Goal: Task Accomplishment & Management: Complete application form

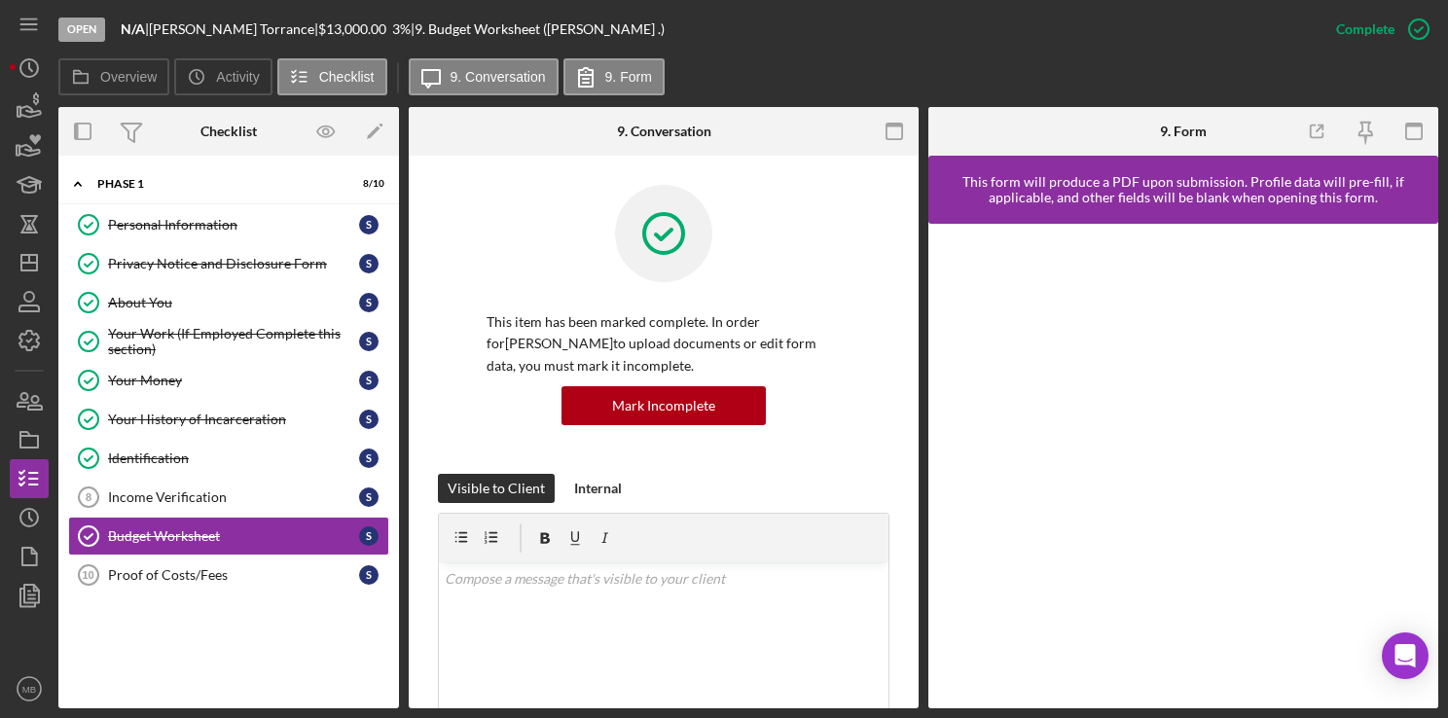
scroll to position [487, 0]
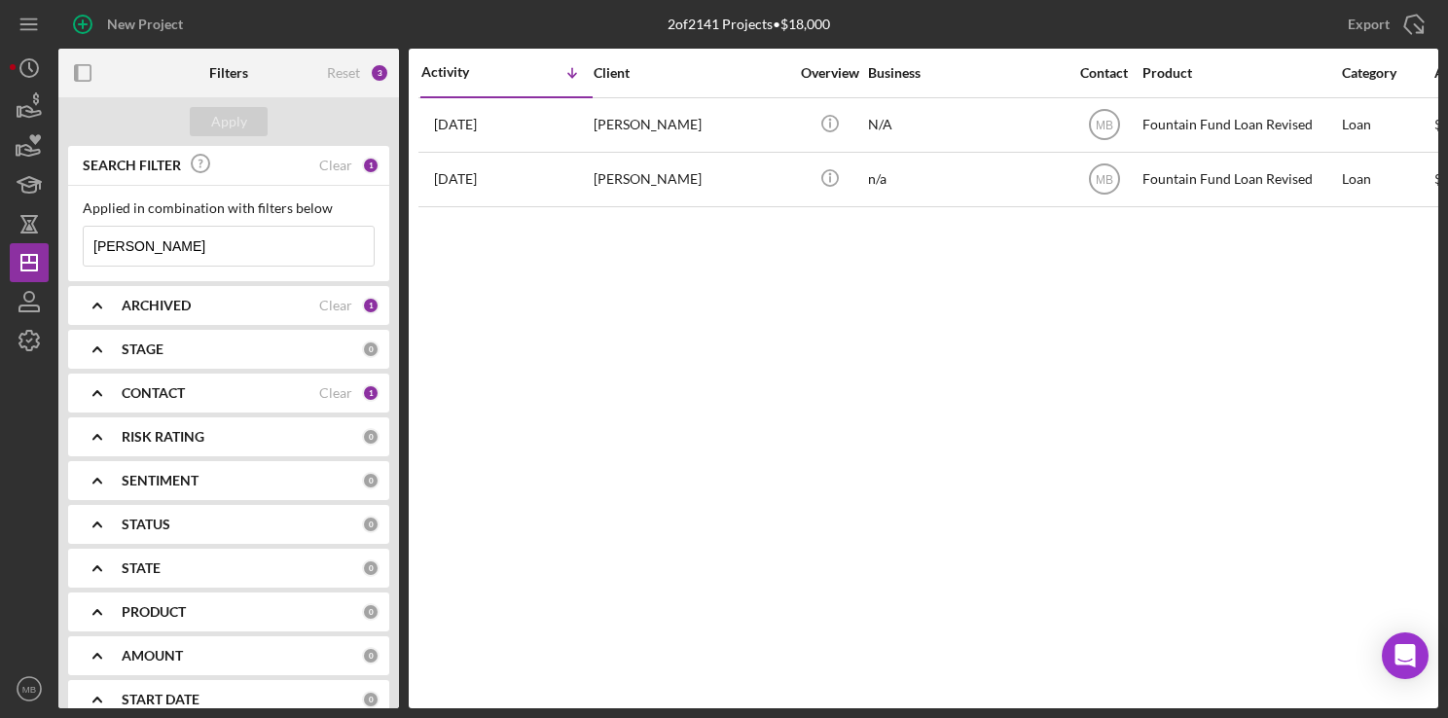
click at [253, 262] on input "[PERSON_NAME]" at bounding box center [229, 246] width 290 height 39
type input "s"
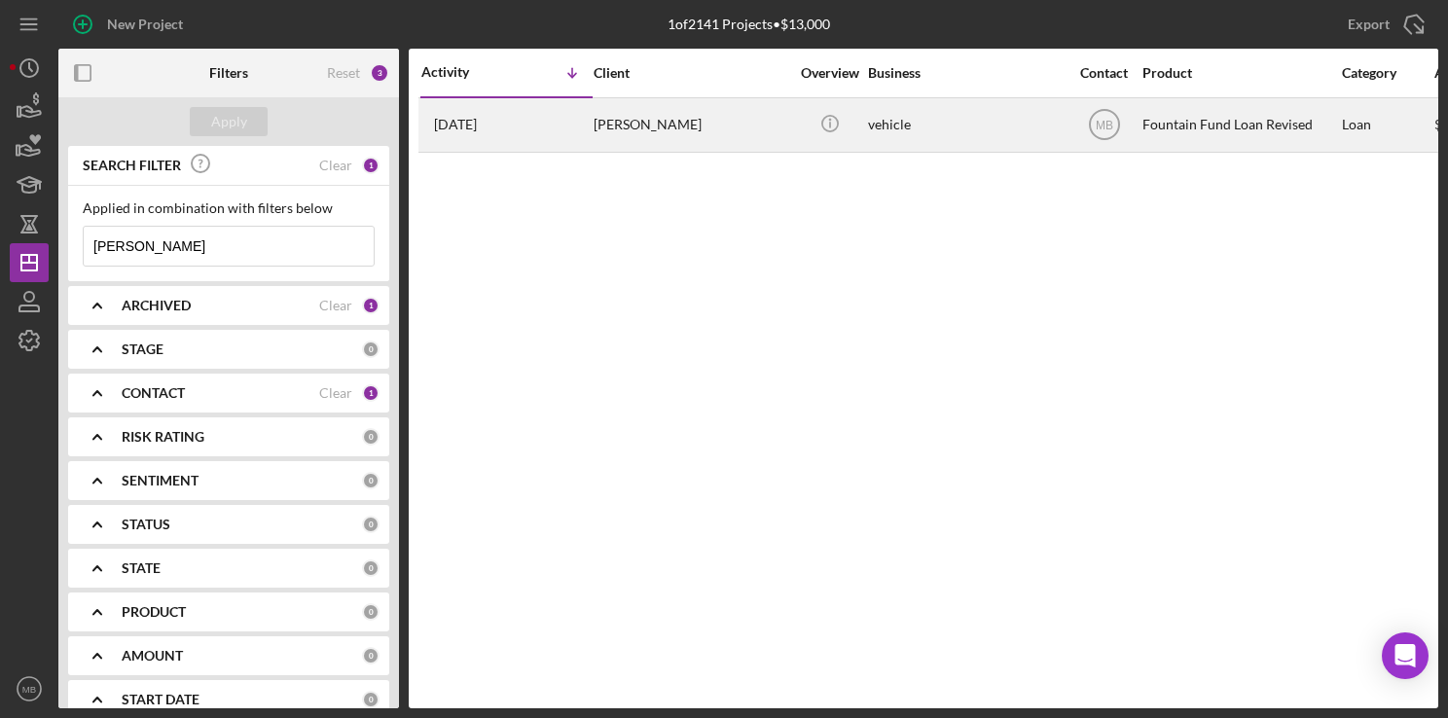
type input "[PERSON_NAME]"
click at [616, 107] on div "[PERSON_NAME]" at bounding box center [691, 125] width 195 height 52
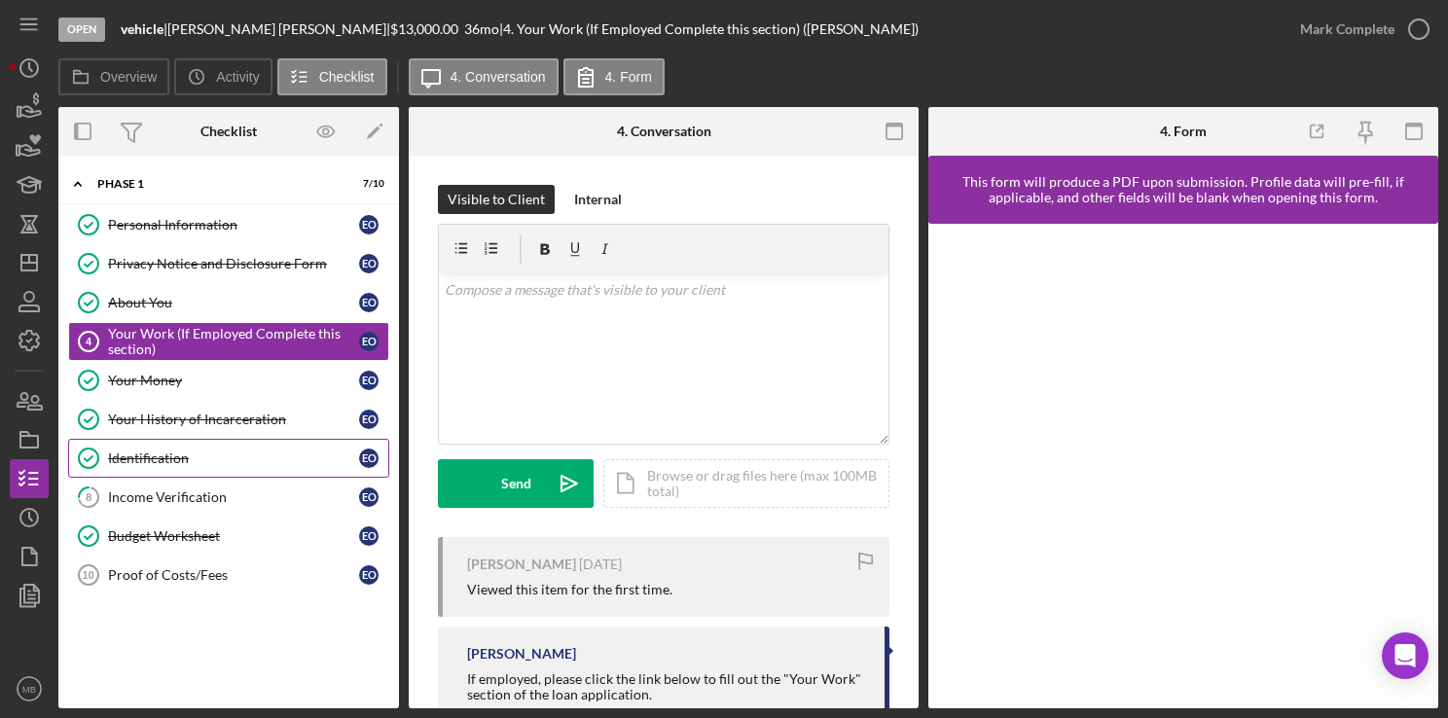
click at [209, 451] on div "Identification" at bounding box center [233, 459] width 251 height 16
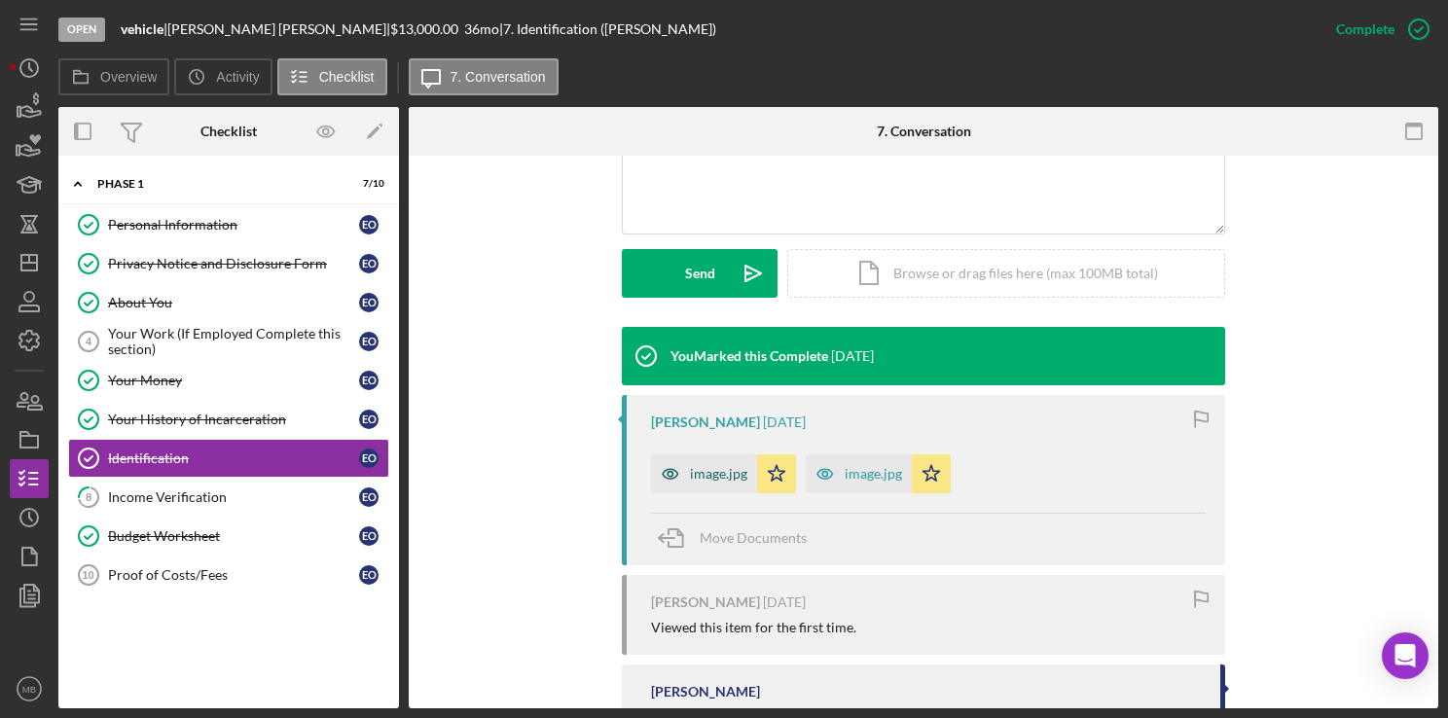
click at [697, 490] on div "image.jpg" at bounding box center [704, 473] width 106 height 39
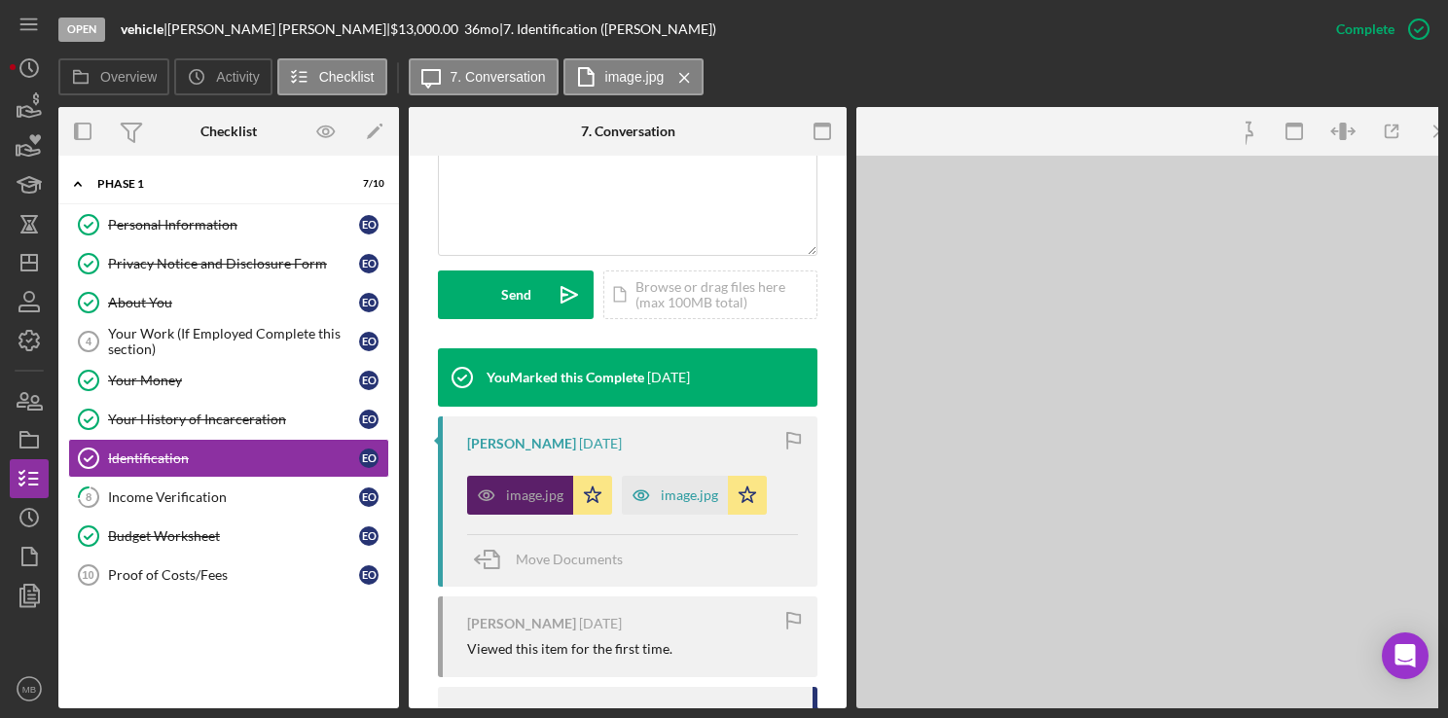
scroll to position [499, 0]
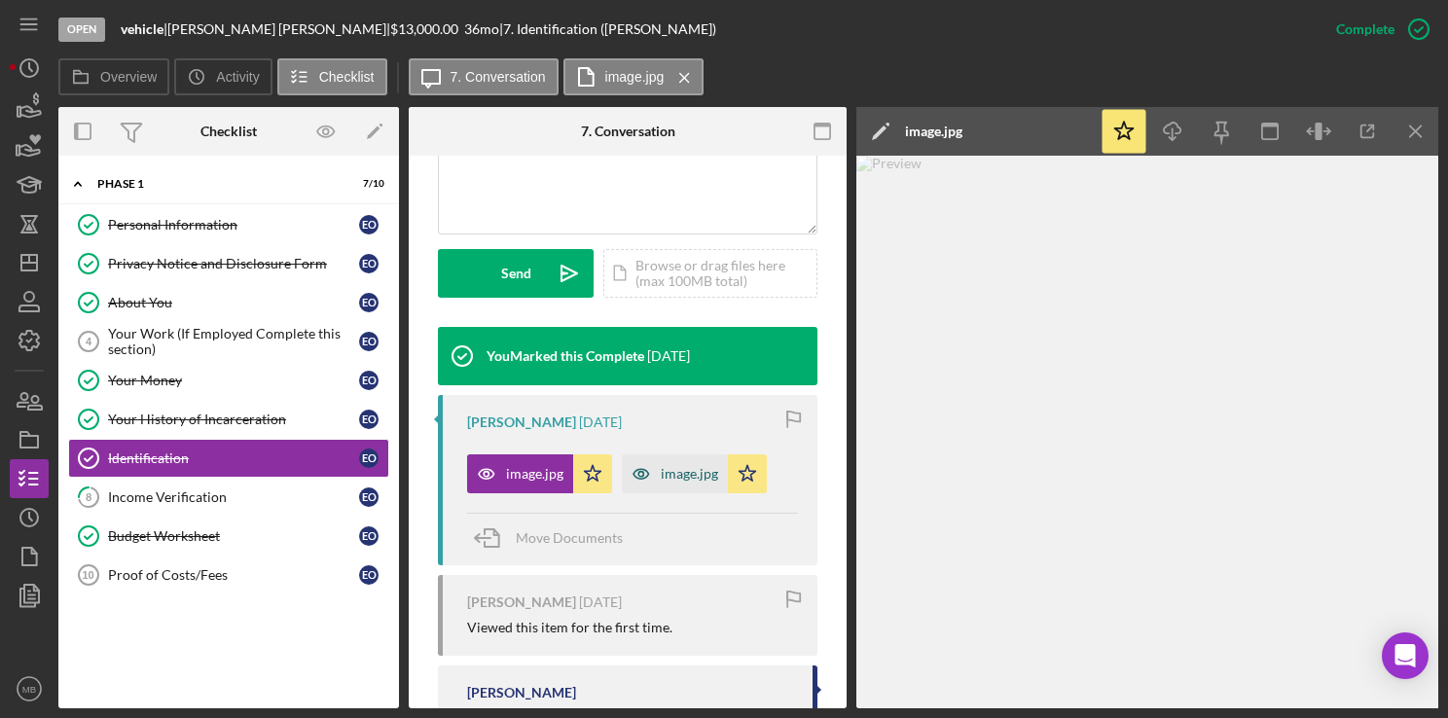
click at [677, 487] on div "image.jpg" at bounding box center [675, 473] width 106 height 39
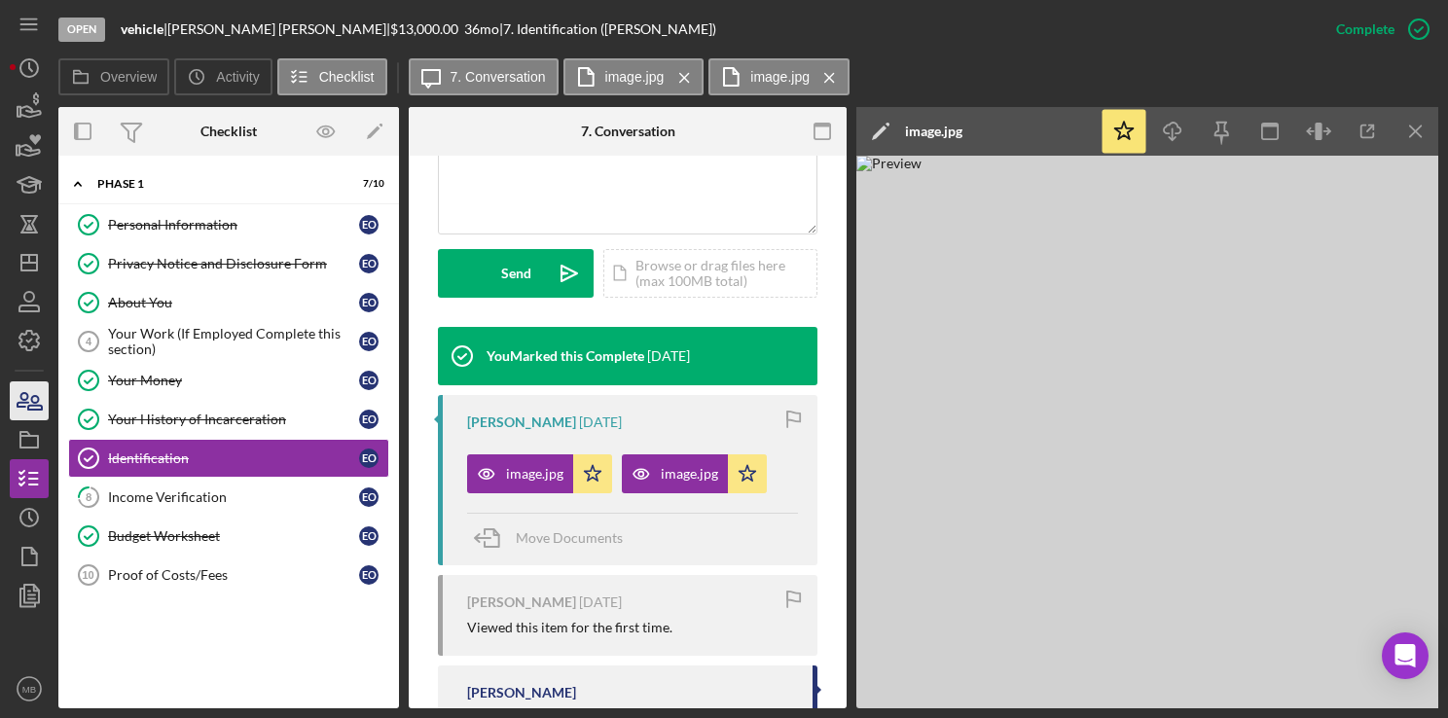
click at [16, 409] on icon "button" at bounding box center [29, 401] width 49 height 49
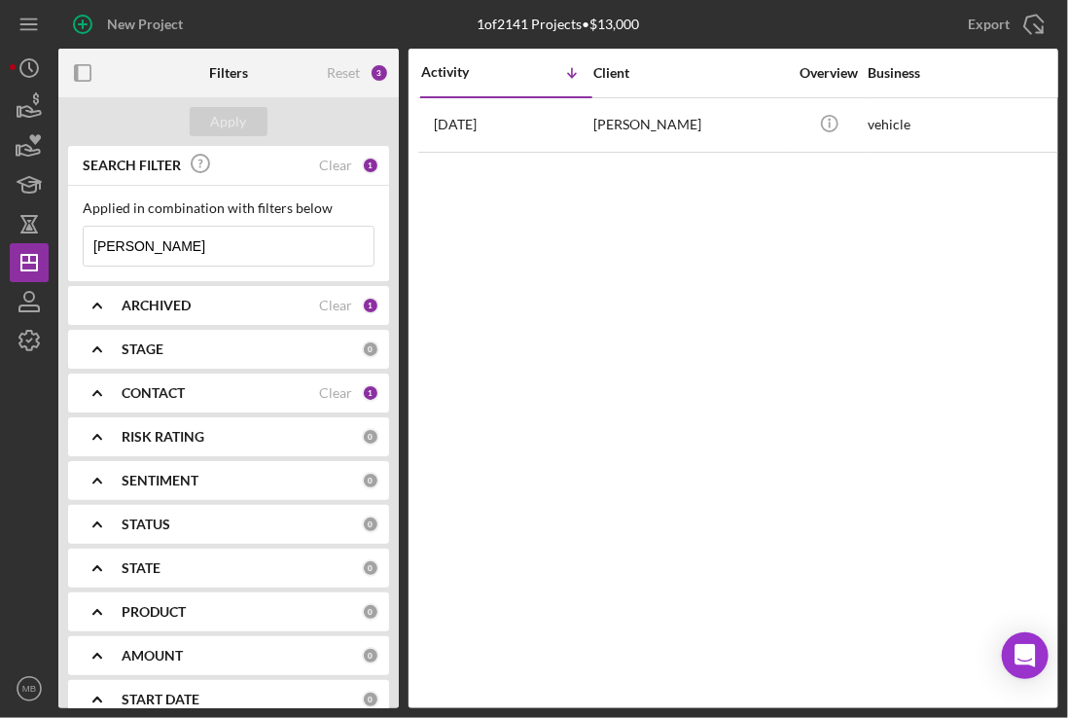
click at [203, 261] on input "odem" at bounding box center [229, 246] width 290 height 39
type input "o"
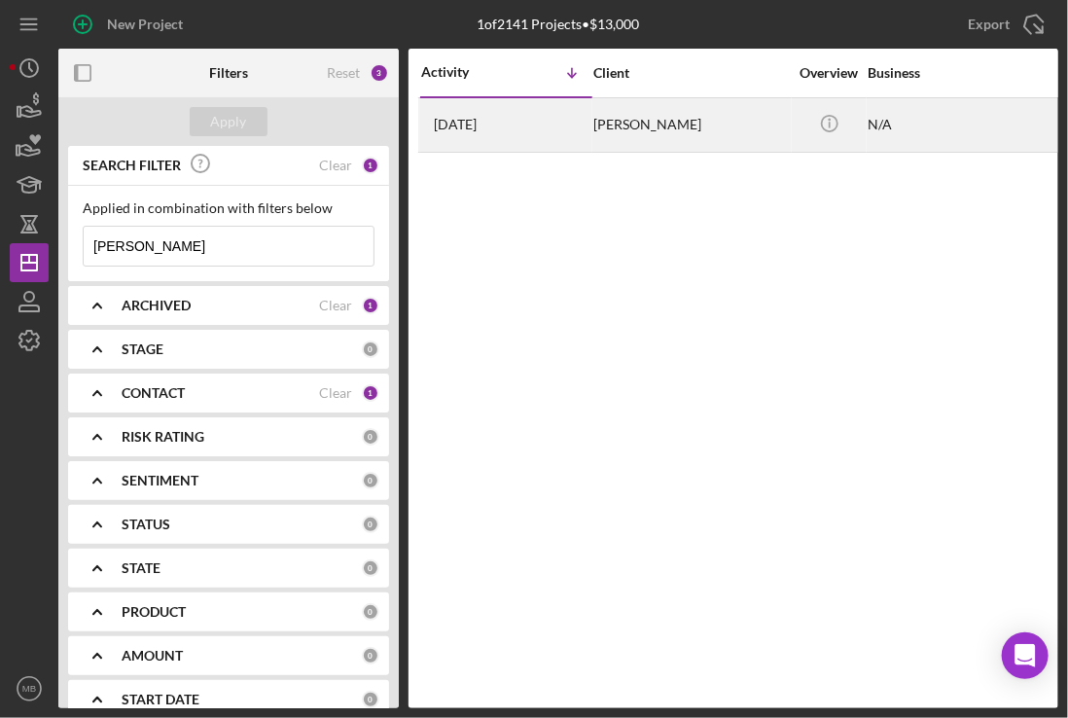
type input "sean"
click at [631, 127] on div "[PERSON_NAME]" at bounding box center [691, 125] width 195 height 52
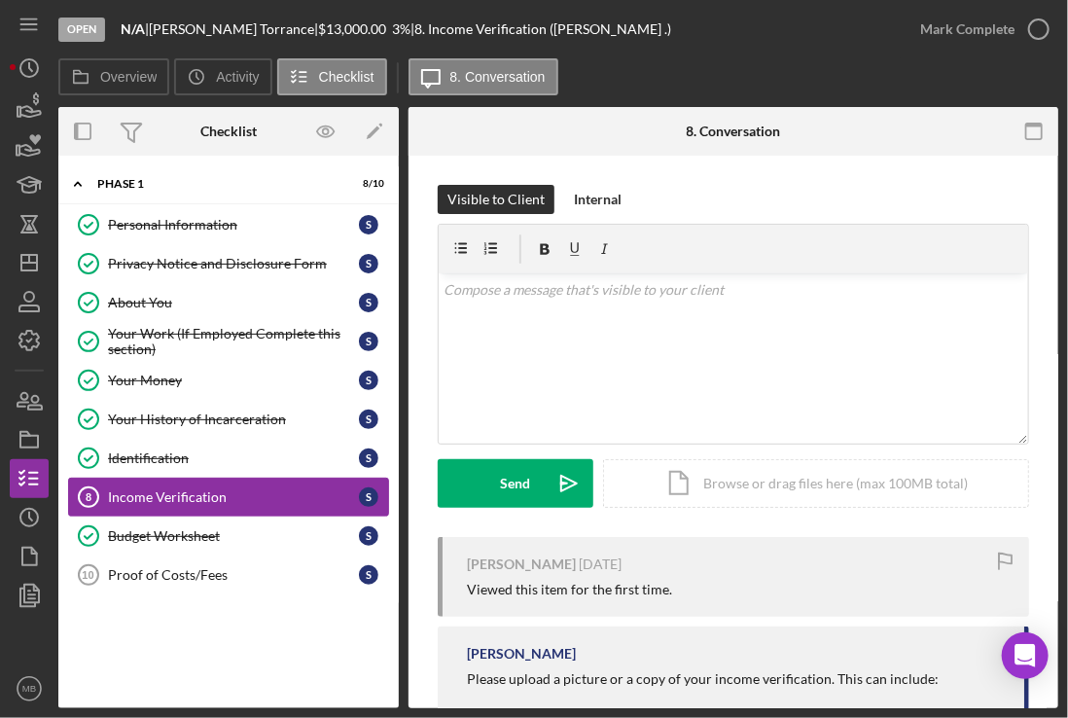
click at [174, 489] on div "Income Verification" at bounding box center [233, 497] width 251 height 16
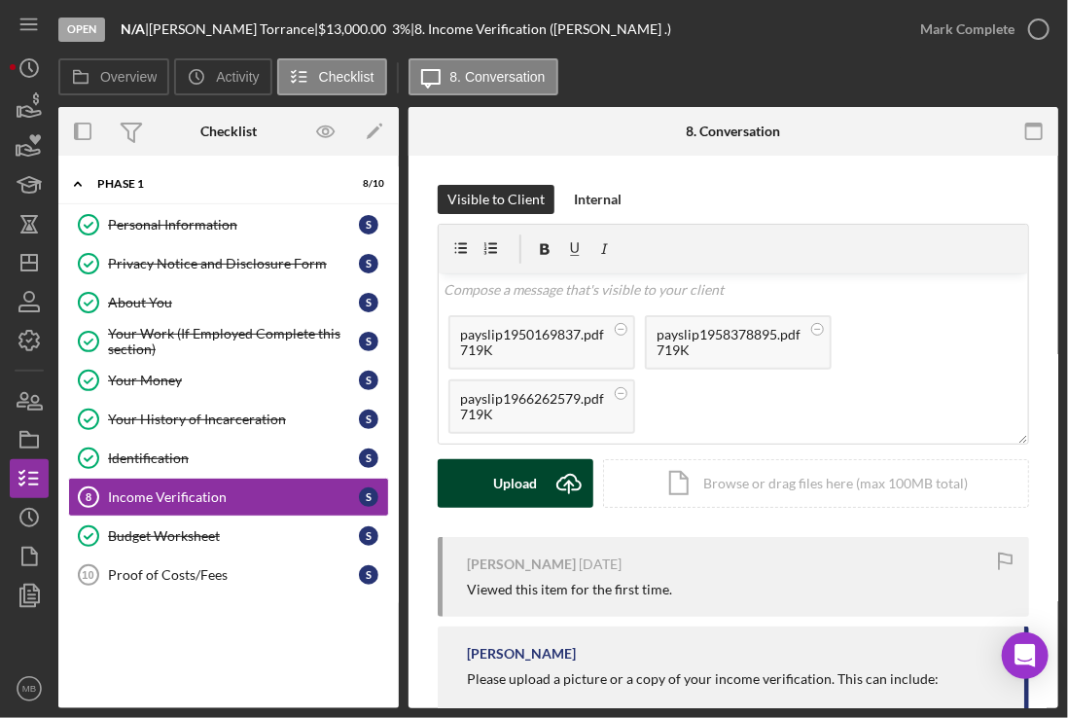
click at [531, 484] on div "Upload" at bounding box center [516, 483] width 44 height 49
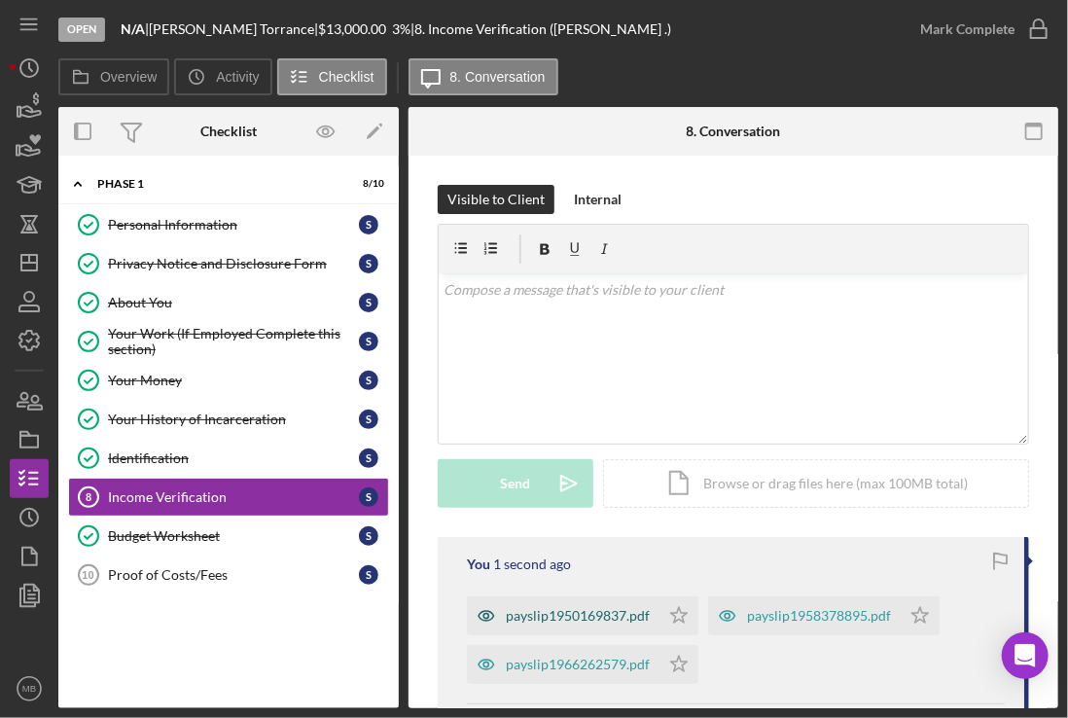
click at [559, 605] on div "payslip1950169837.pdf" at bounding box center [563, 615] width 193 height 39
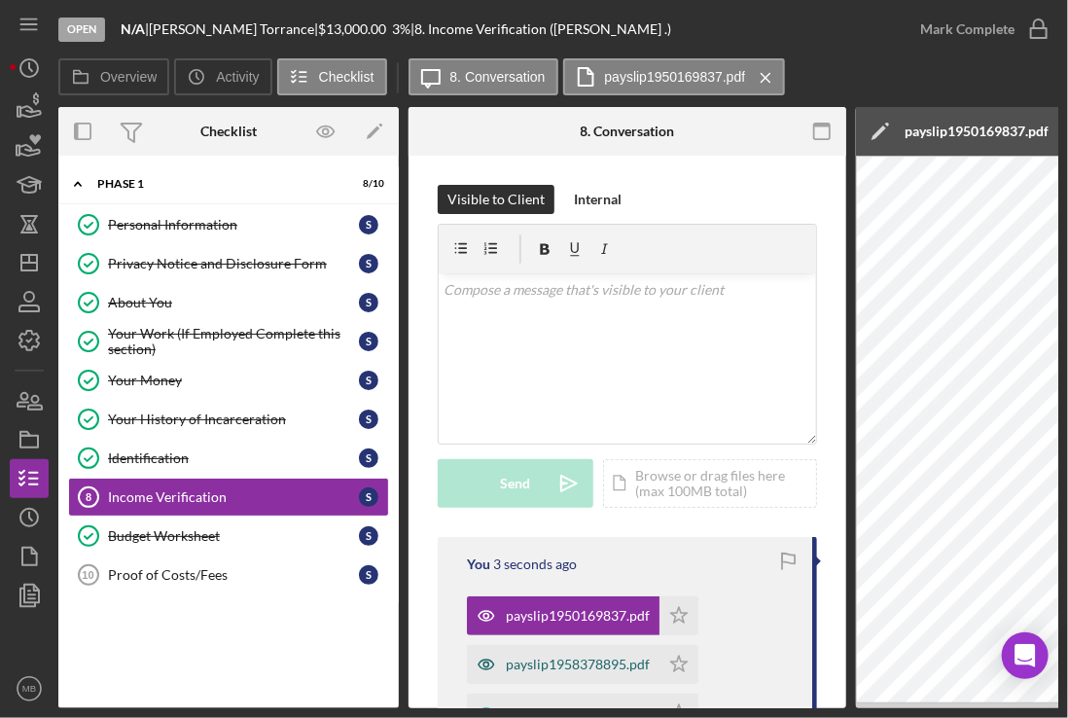
click at [564, 660] on div "payslip1958378895.pdf" at bounding box center [578, 665] width 144 height 16
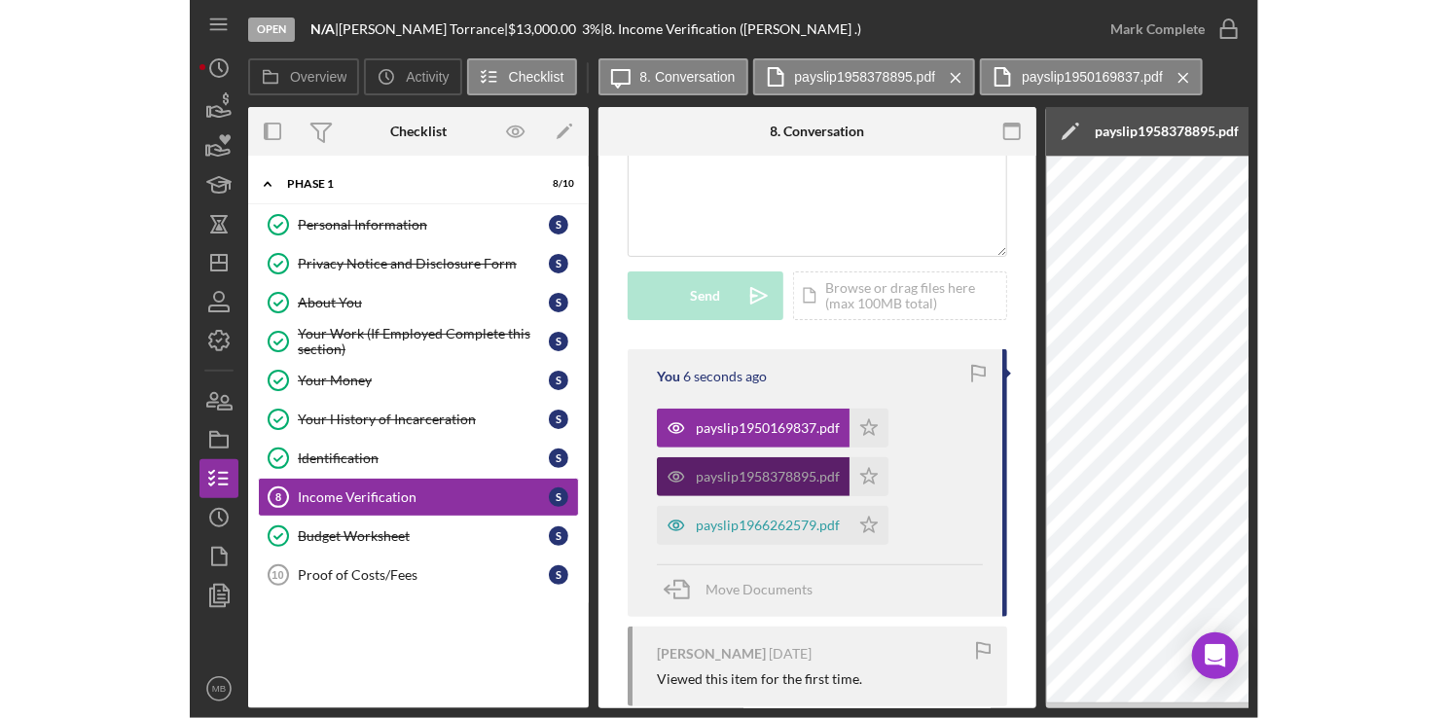
scroll to position [191, 0]
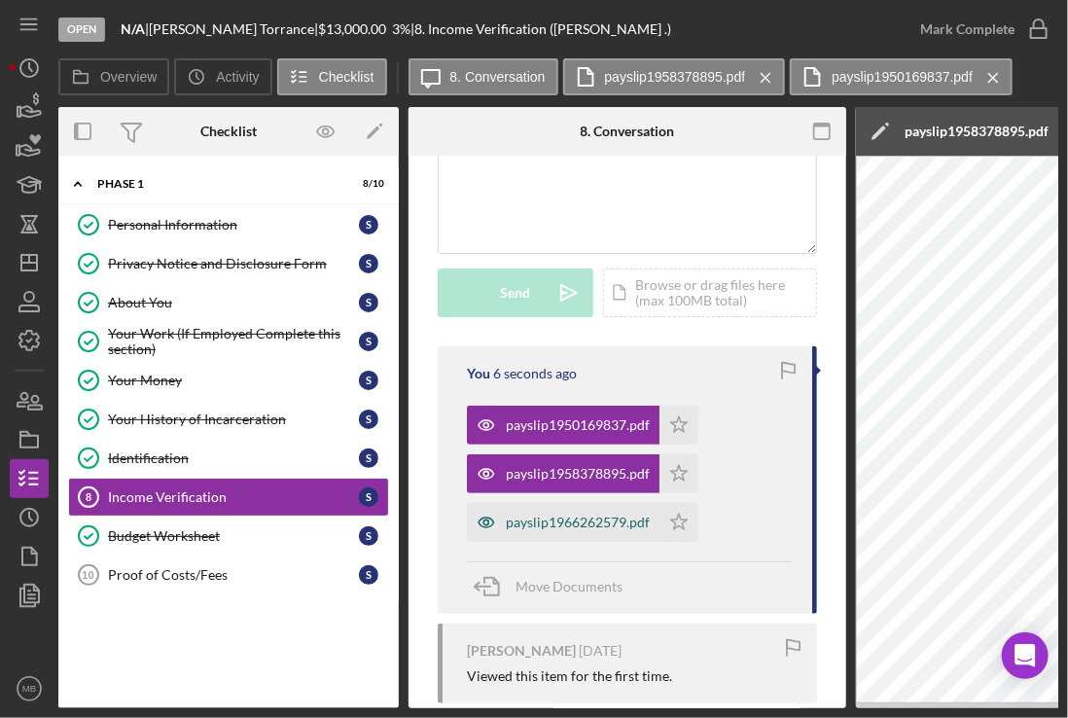
click at [576, 529] on div "payslip1966262579.pdf" at bounding box center [563, 522] width 193 height 39
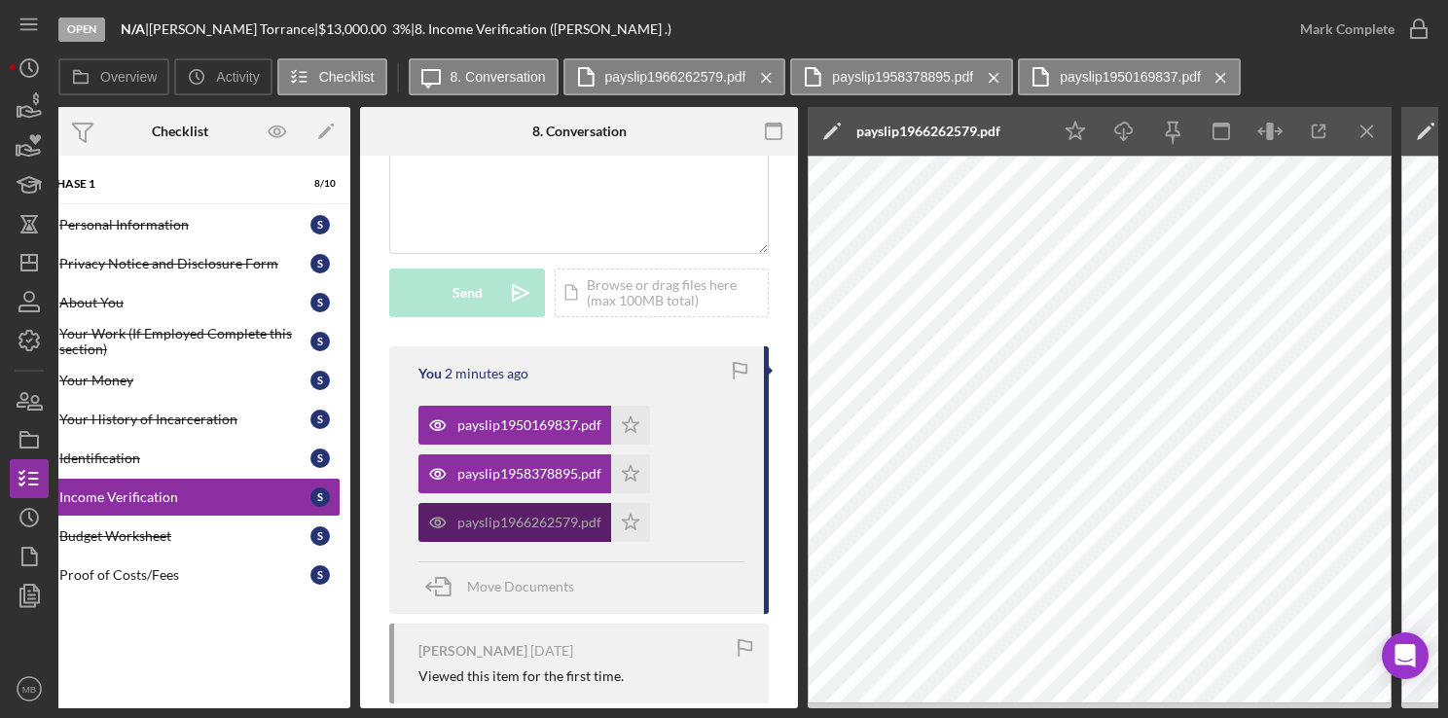
scroll to position [0, 0]
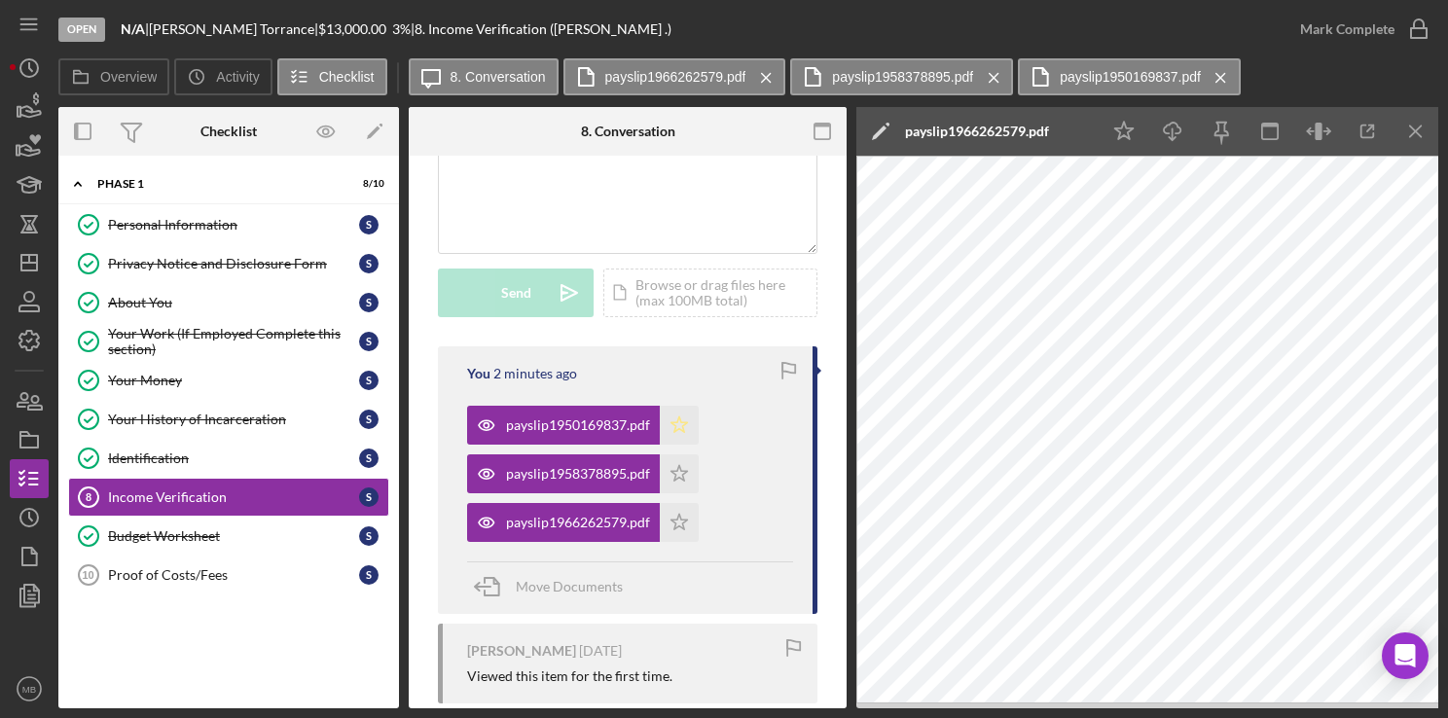
click at [677, 416] on polygon "button" at bounding box center [679, 424] width 17 height 16
click at [673, 463] on icon "Icon/Star" at bounding box center [679, 473] width 39 height 39
click at [674, 516] on icon "Icon/Star" at bounding box center [679, 522] width 39 height 39
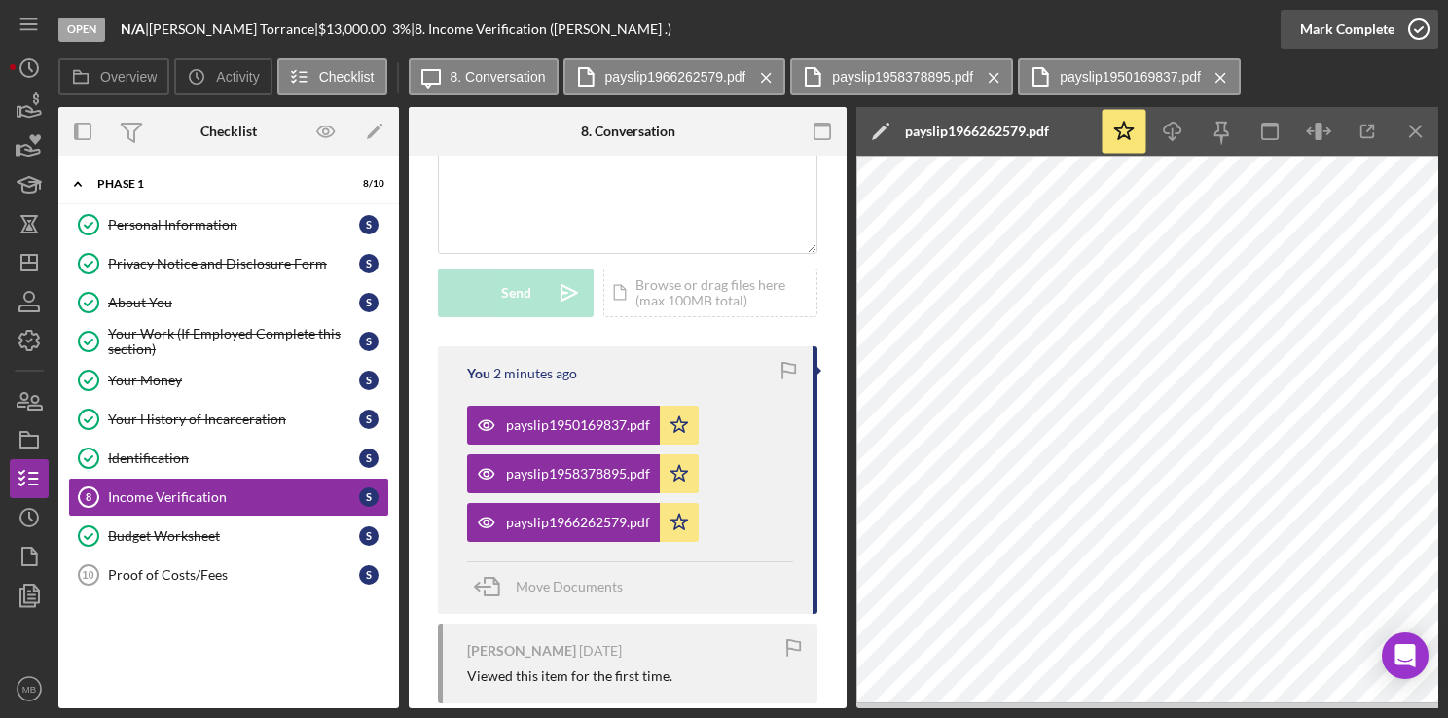
click at [1421, 29] on icon "button" at bounding box center [1418, 29] width 49 height 49
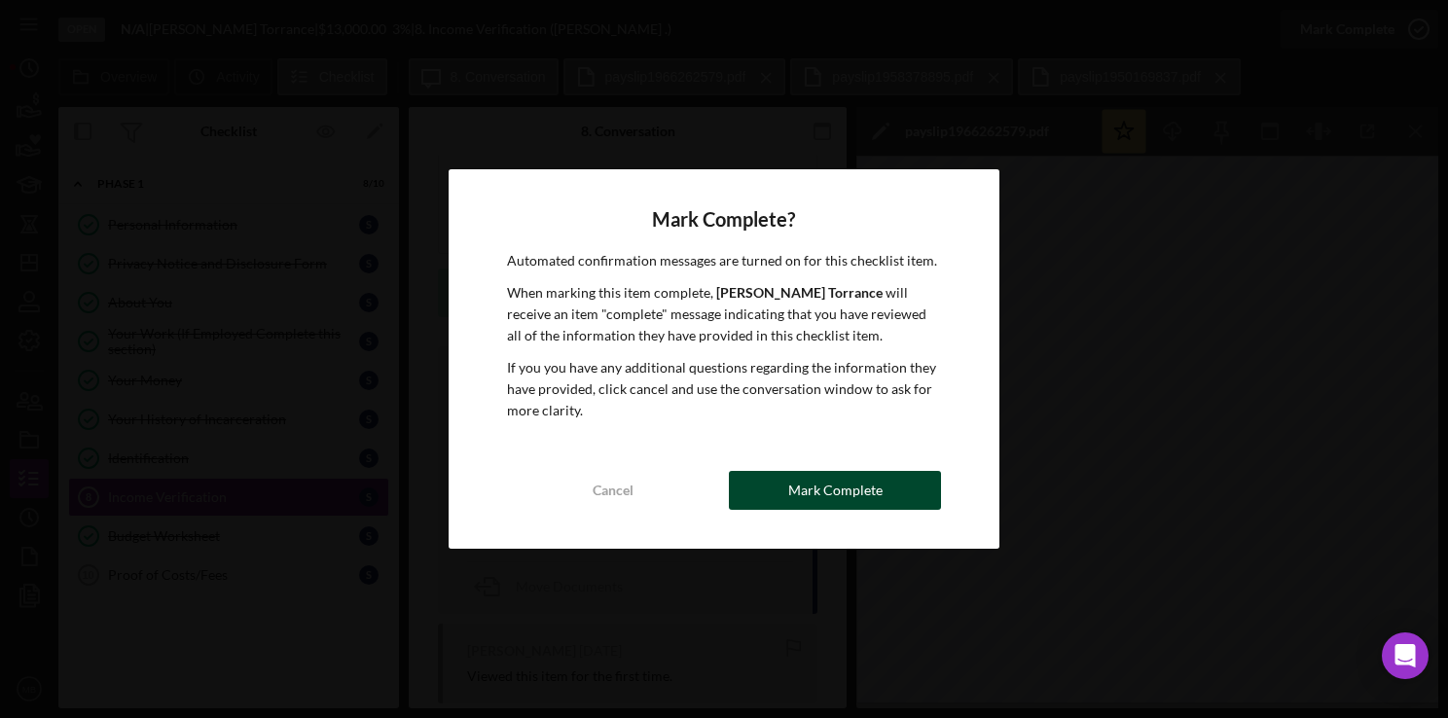
click at [843, 493] on div "Mark Complete" at bounding box center [835, 490] width 94 height 39
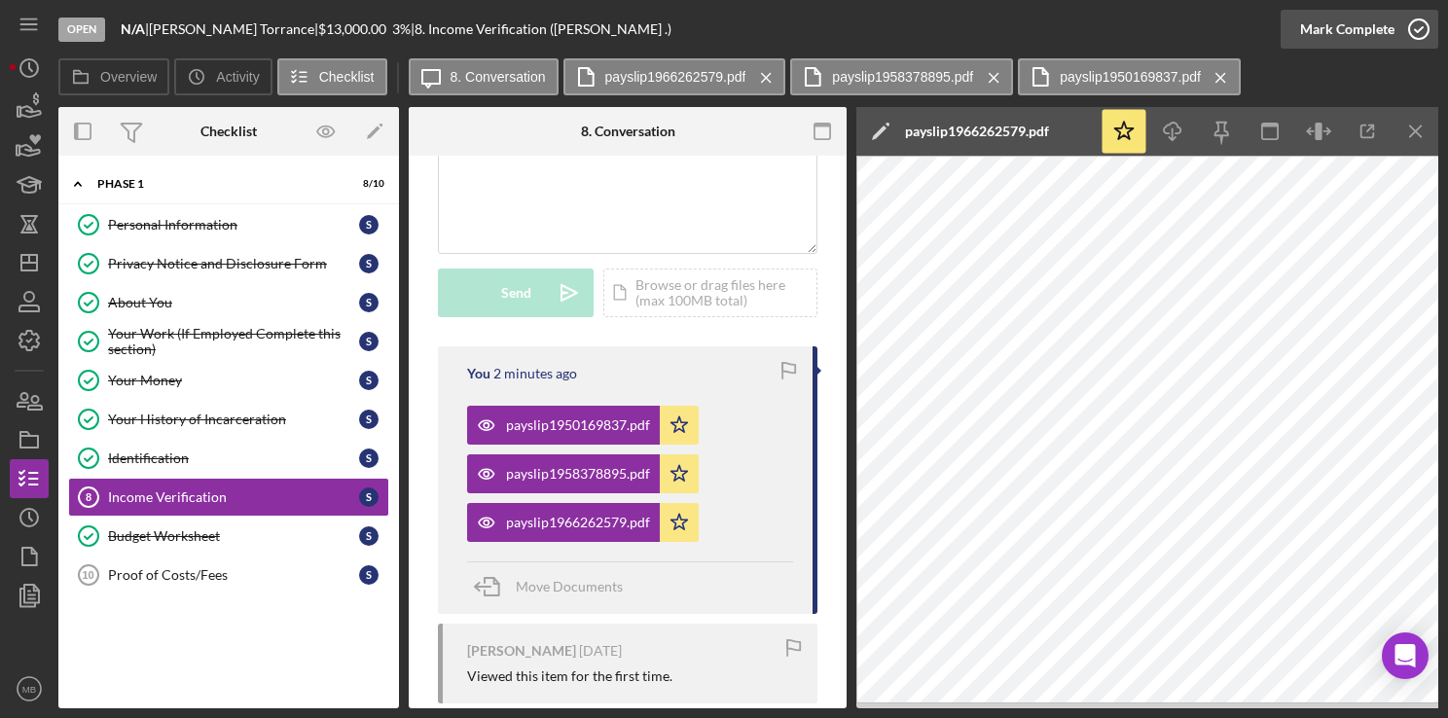
scroll to position [480, 0]
